Goal: Task Accomplishment & Management: Manage account settings

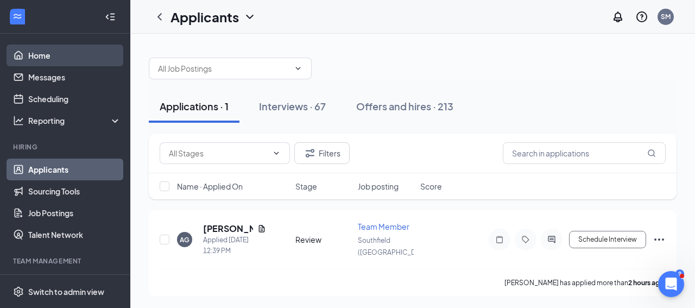
click at [99, 64] on link "Home" at bounding box center [74, 56] width 93 height 22
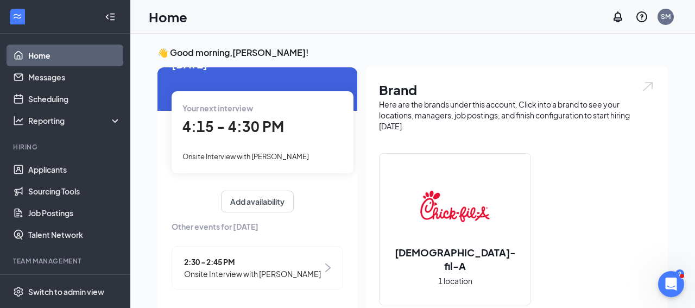
scroll to position [41, 0]
click at [72, 173] on link "Applicants" at bounding box center [74, 170] width 93 height 22
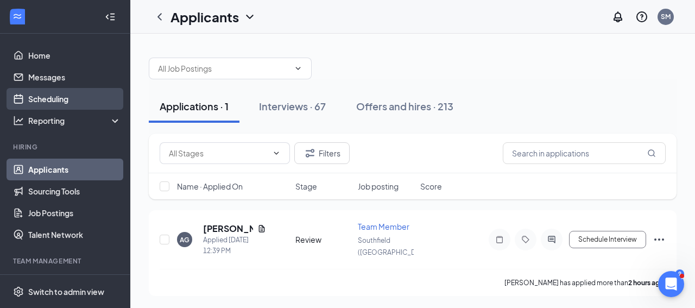
click at [100, 93] on link "Scheduling" at bounding box center [74, 99] width 93 height 22
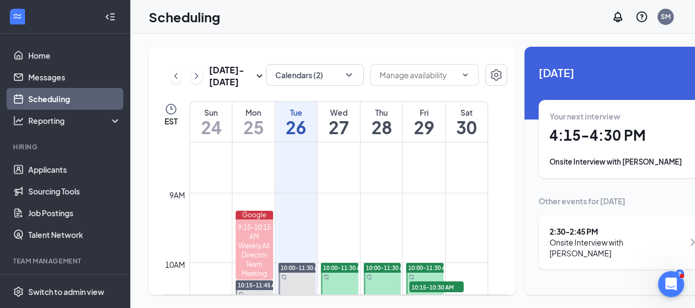
scroll to position [533, 0]
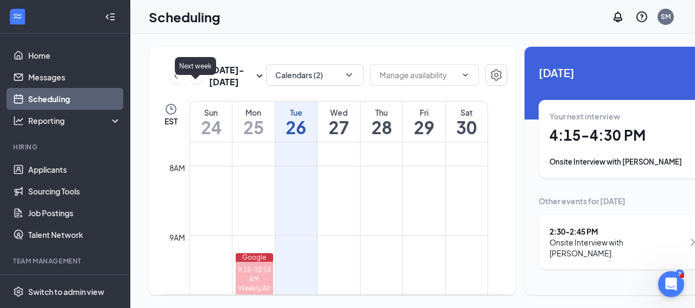
click at [193, 83] on icon "ChevronRight" at bounding box center [196, 75] width 11 height 13
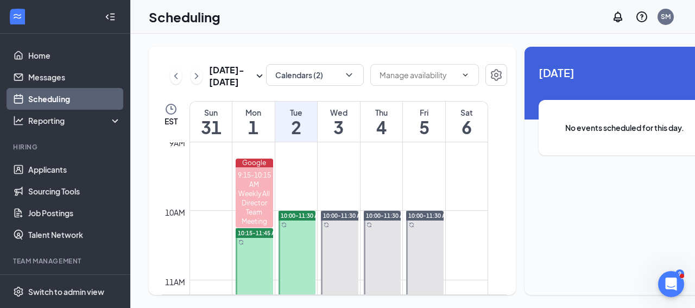
scroll to position [636, 0]
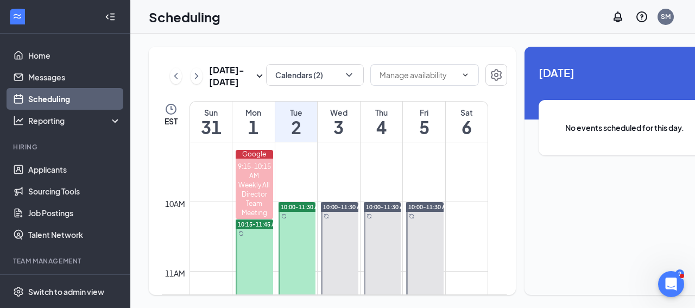
click at [254, 257] on div at bounding box center [254, 271] width 37 height 104
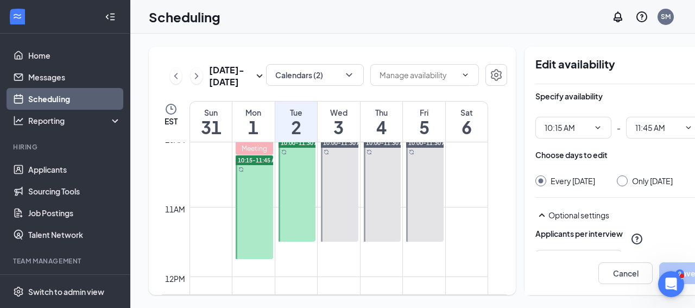
scroll to position [674, 0]
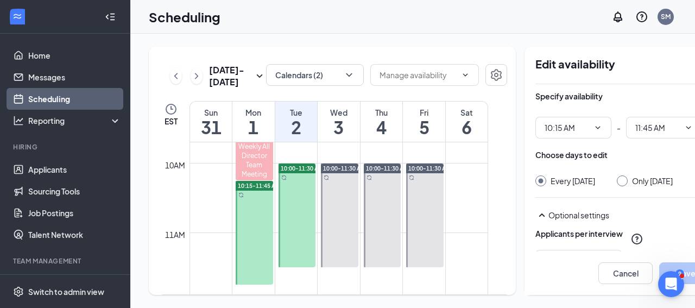
click at [250, 201] on link "10:15-11:45 AM" at bounding box center [253, 232] width 40 height 104
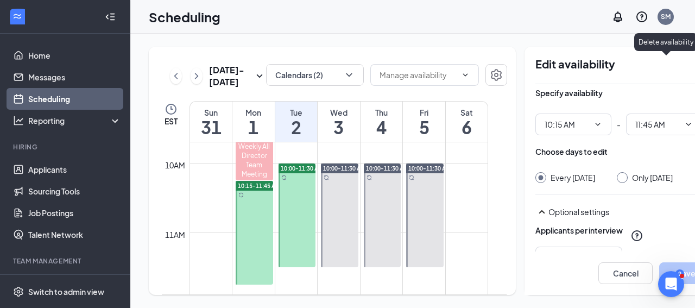
click at [694, 65] on icon "TrashOutline" at bounding box center [706, 64] width 13 height 13
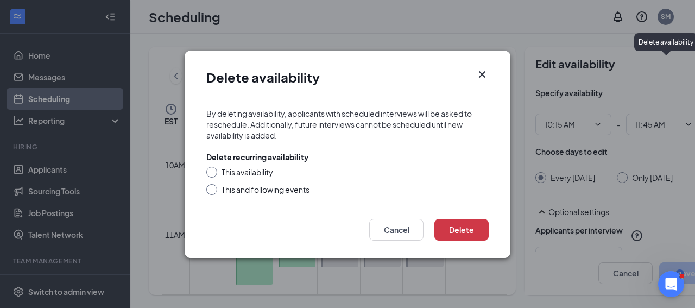
click at [619, 152] on div "Delete availability By deleting availability, applicants with scheduled intervi…" at bounding box center [347, 154] width 695 height 308
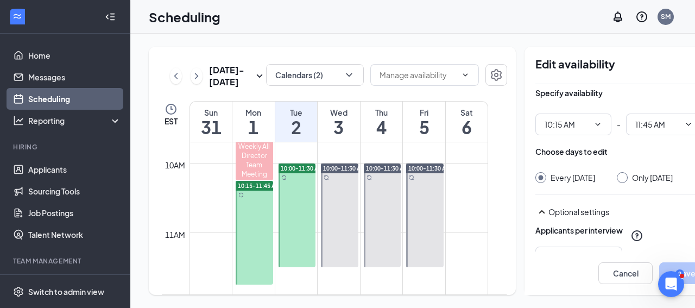
click at [617, 179] on input "Only [DATE]" at bounding box center [621, 176] width 8 height 8
radio input "true"
radio input "false"
click at [246, 246] on div at bounding box center [254, 233] width 37 height 104
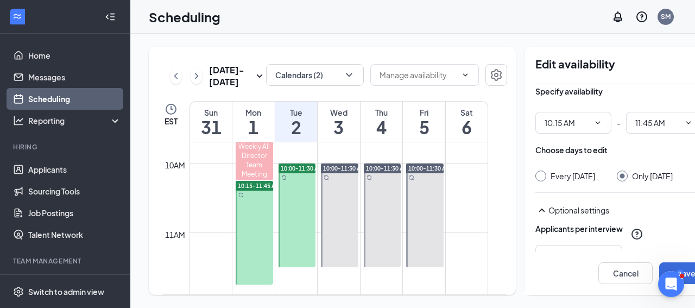
scroll to position [0, 0]
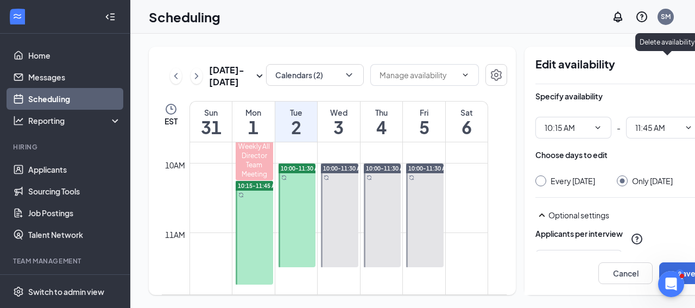
click at [694, 66] on icon "TrashOutline" at bounding box center [707, 64] width 10 height 11
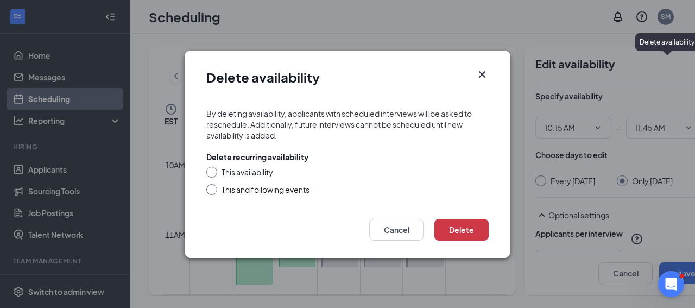
click at [263, 176] on div "This availability" at bounding box center [248, 172] width 52 height 11
click at [214, 174] on input "This availability" at bounding box center [210, 171] width 8 height 8
radio input "true"
click at [447, 224] on button "Delete" at bounding box center [461, 230] width 54 height 22
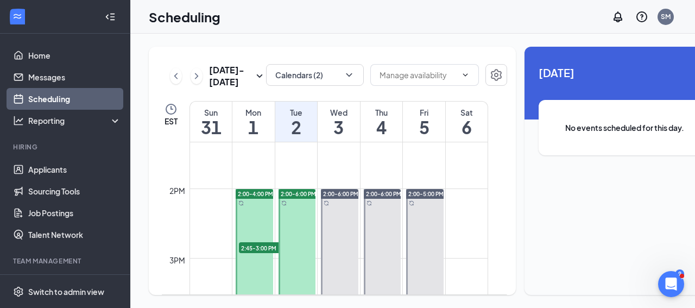
scroll to position [953, 0]
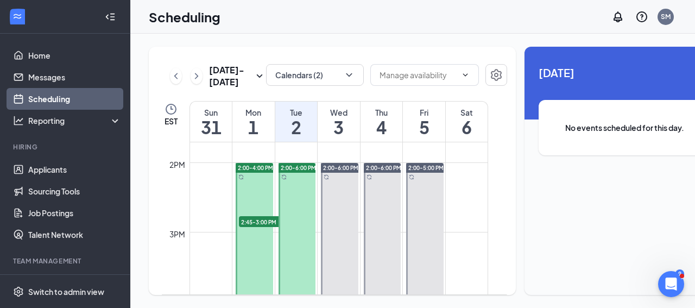
click at [260, 227] on span "2:45-3:00 PM" at bounding box center [266, 221] width 54 height 11
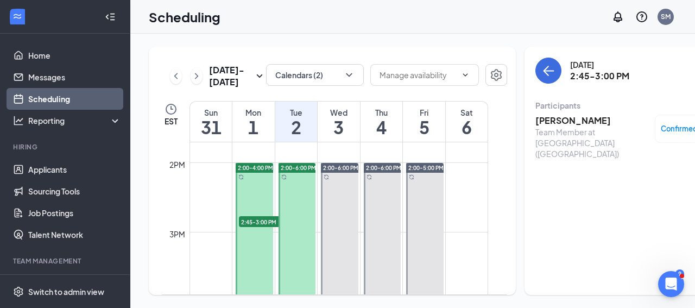
click at [261, 227] on span "2:45-3:00 PM" at bounding box center [266, 221] width 54 height 11
click at [678, 127] on span "Confirmed" at bounding box center [679, 128] width 37 height 11
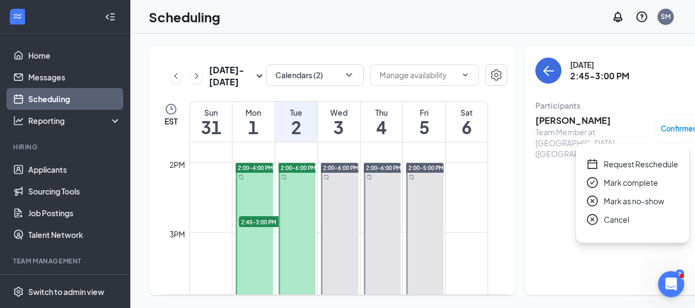
click at [629, 218] on div "Cancel" at bounding box center [632, 219] width 91 height 12
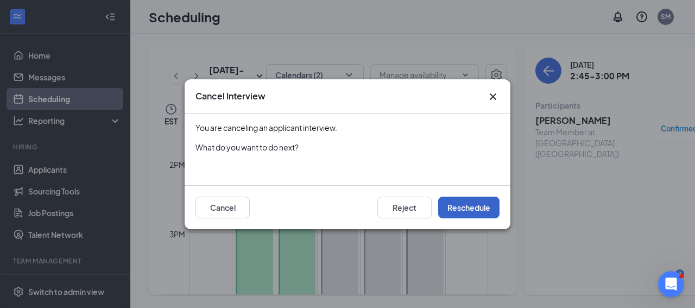
click at [462, 216] on button "Reschedule" at bounding box center [468, 208] width 61 height 22
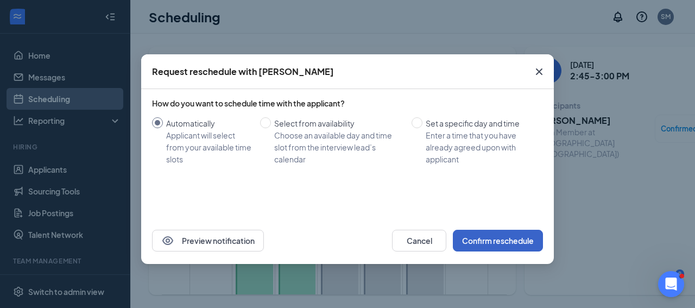
click at [466, 232] on button "Confirm reschedule" at bounding box center [498, 241] width 90 height 22
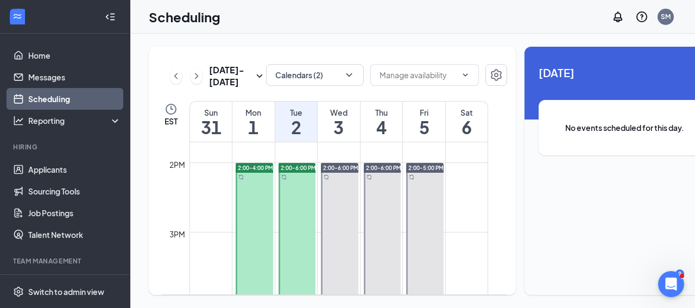
click at [261, 255] on div at bounding box center [254, 232] width 37 height 138
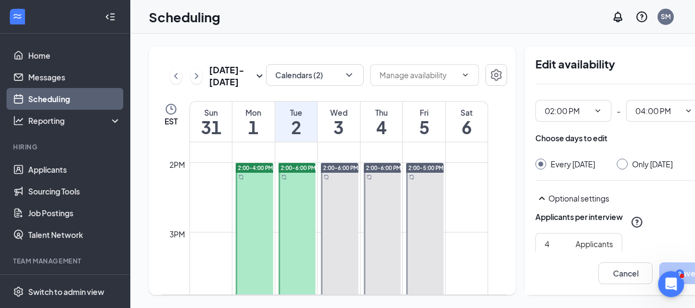
scroll to position [17, 0]
click at [617, 162] on input "Only [DATE]" at bounding box center [621, 162] width 8 height 8
radio input "true"
radio input "false"
click at [694, 69] on icon "TrashOutline" at bounding box center [707, 64] width 10 height 11
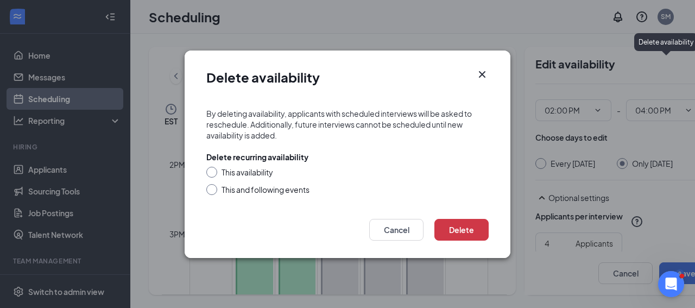
click at [277, 170] on div "This availability" at bounding box center [347, 172] width 282 height 11
click at [244, 172] on div "This availability" at bounding box center [248, 172] width 52 height 11
click at [214, 172] on input "This availability" at bounding box center [210, 171] width 8 height 8
radio input "true"
click at [464, 226] on button "Delete" at bounding box center [461, 230] width 54 height 22
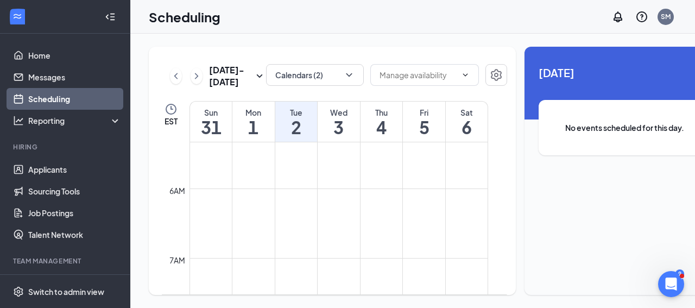
scroll to position [434, 0]
click at [199, 83] on icon "ChevronRight" at bounding box center [196, 75] width 11 height 13
